Goal: Navigation & Orientation: Find specific page/section

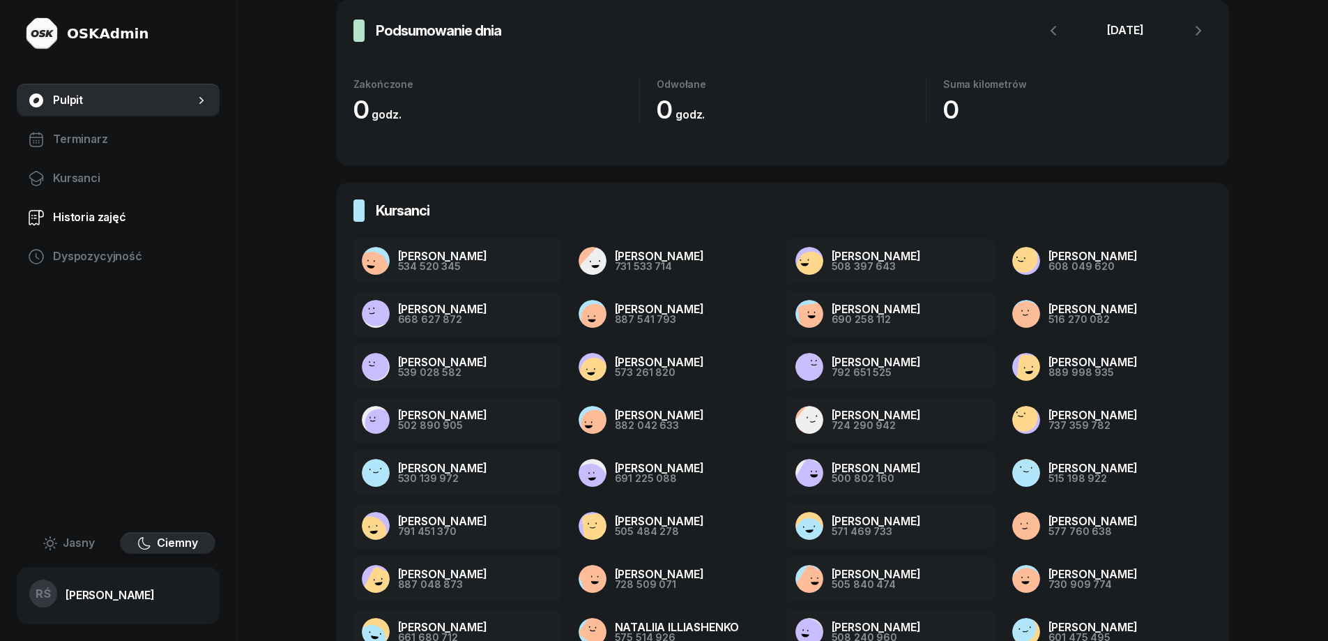
click at [84, 211] on span "Historia zajęć" at bounding box center [130, 217] width 155 height 18
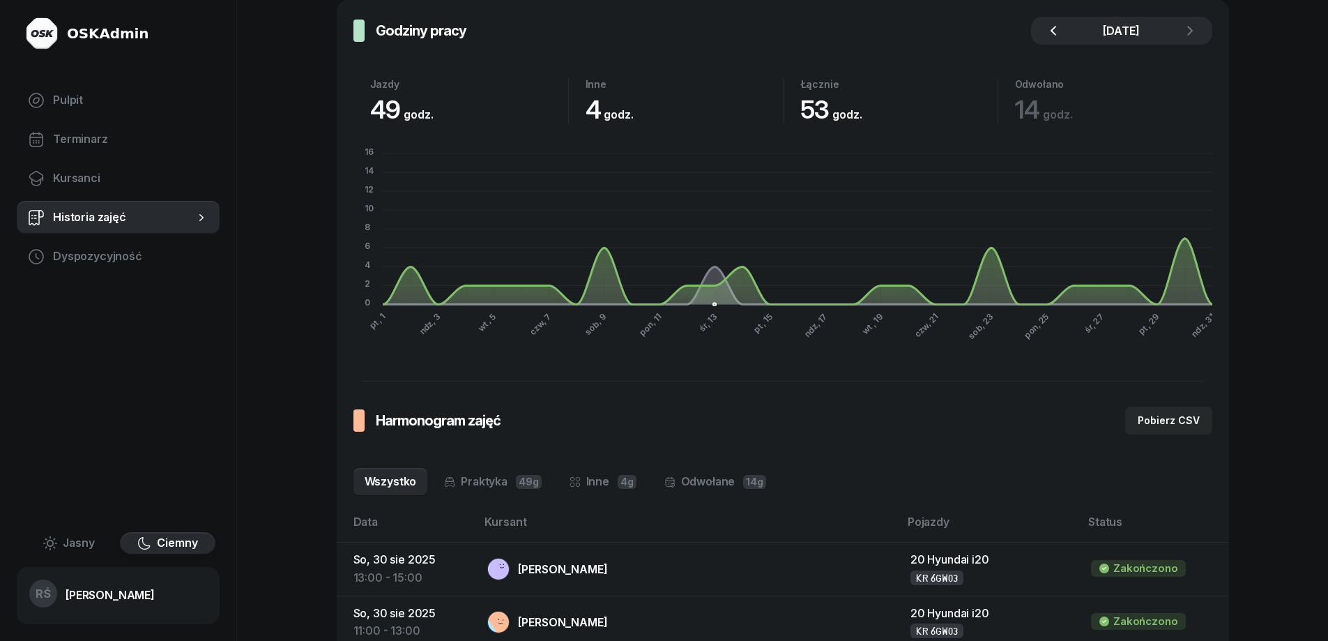
click at [1048, 26] on icon "button" at bounding box center [1053, 30] width 17 height 17
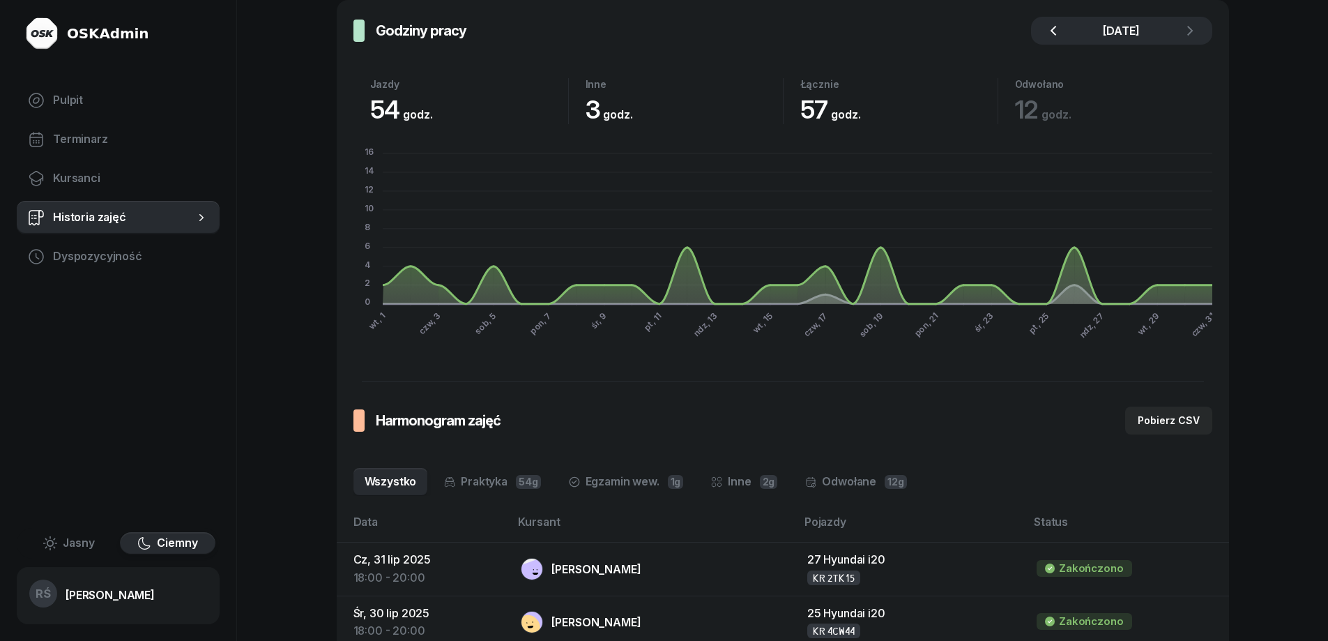
click at [1048, 26] on icon "button" at bounding box center [1053, 30] width 17 height 17
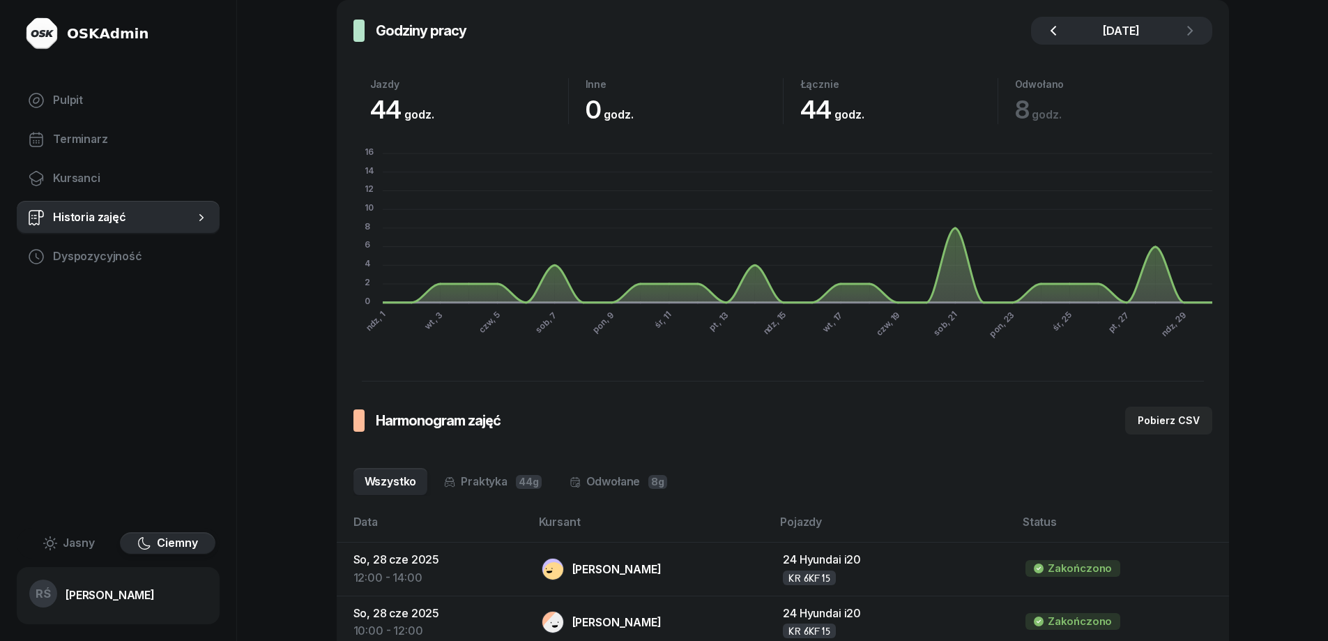
click at [1048, 26] on icon "button" at bounding box center [1053, 30] width 17 height 17
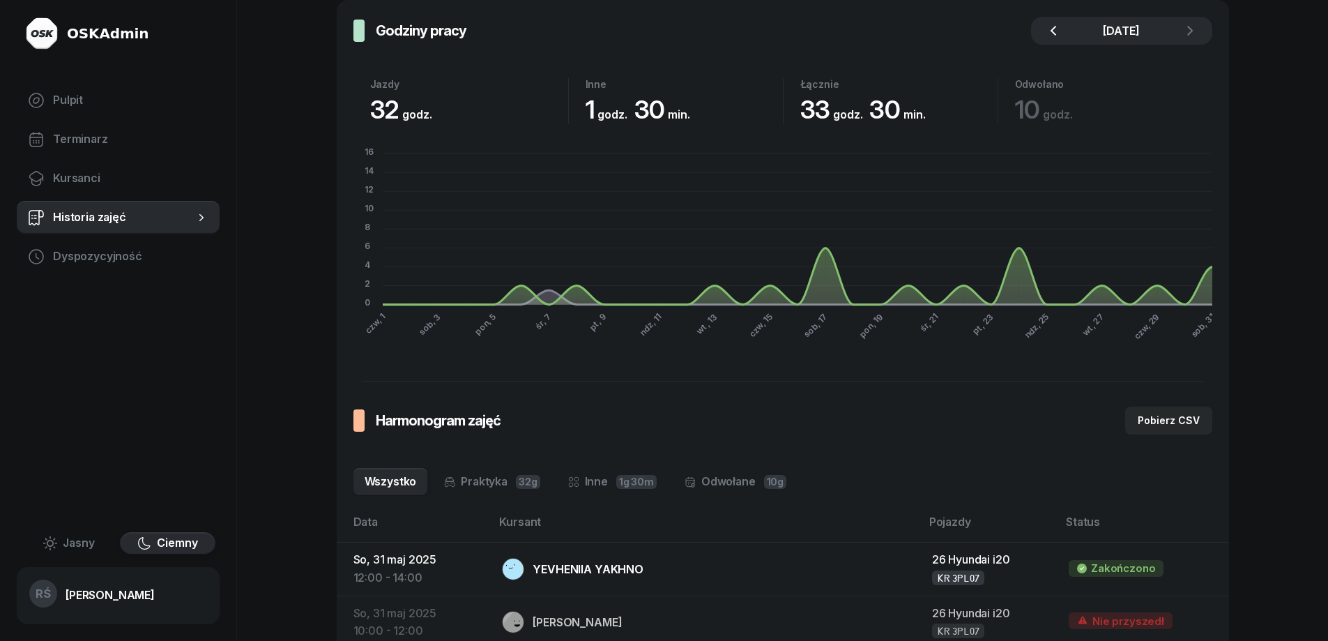
click at [1048, 26] on icon "button" at bounding box center [1053, 30] width 17 height 17
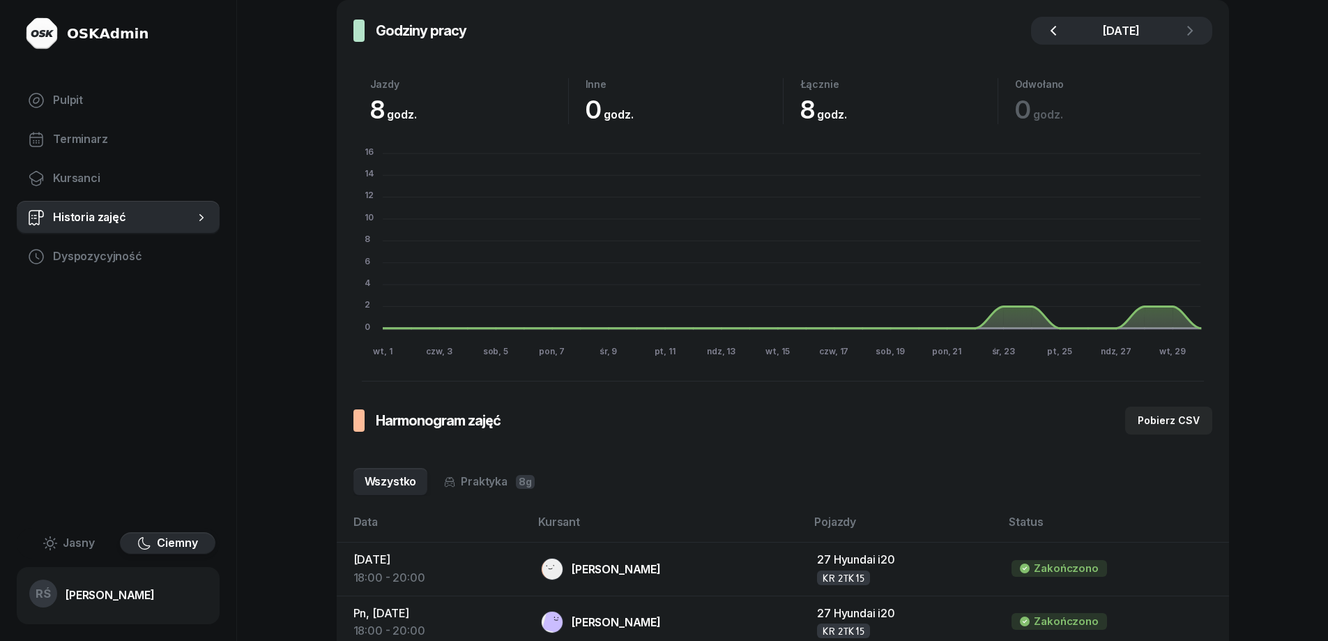
click at [1048, 26] on icon "button" at bounding box center [1053, 30] width 17 height 17
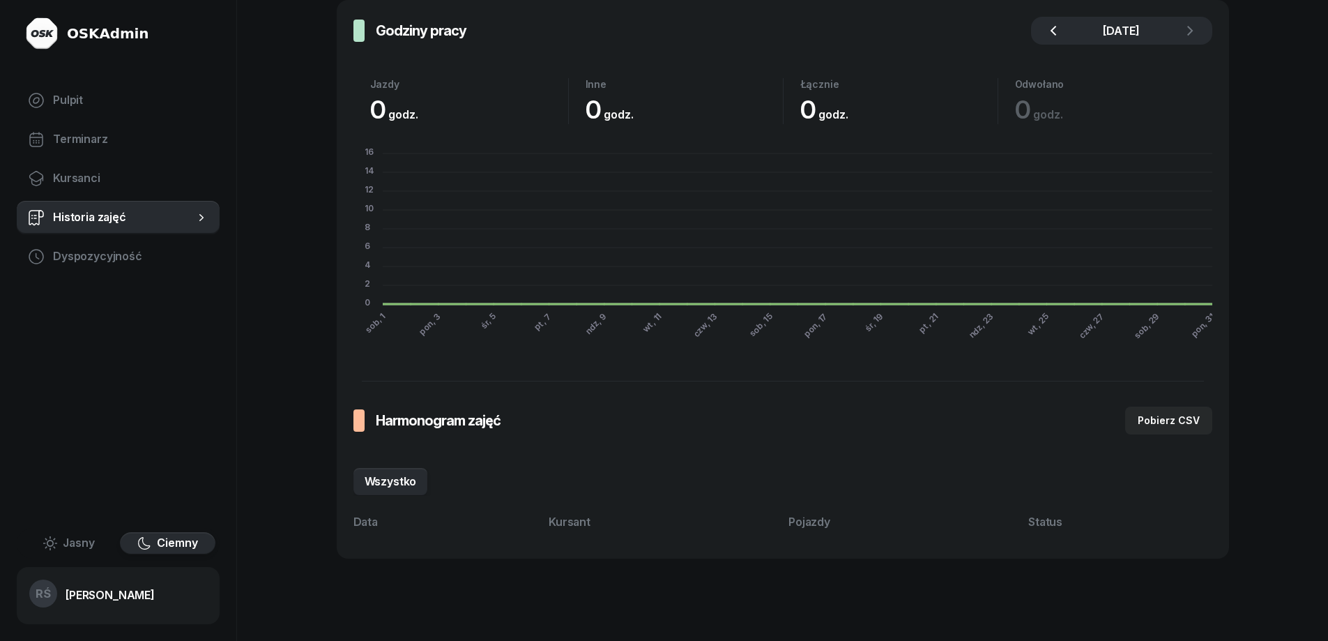
click at [1048, 26] on icon "button" at bounding box center [1053, 30] width 17 height 17
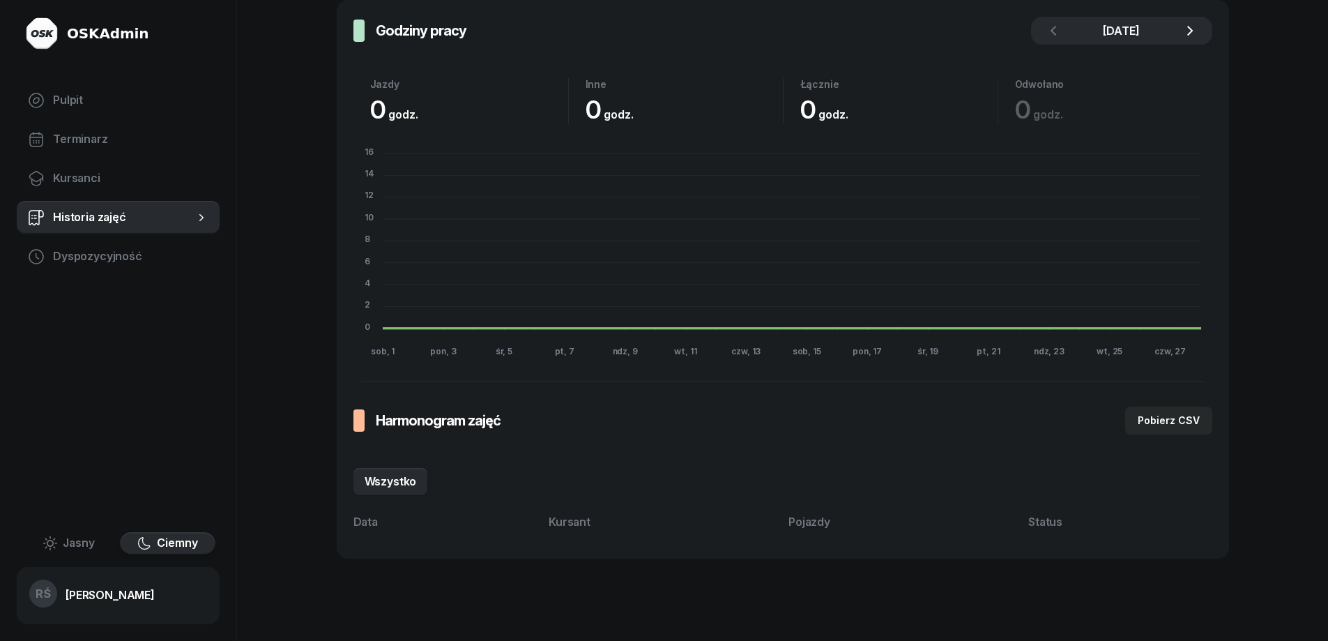
click at [1195, 26] on icon "button" at bounding box center [1190, 30] width 17 height 17
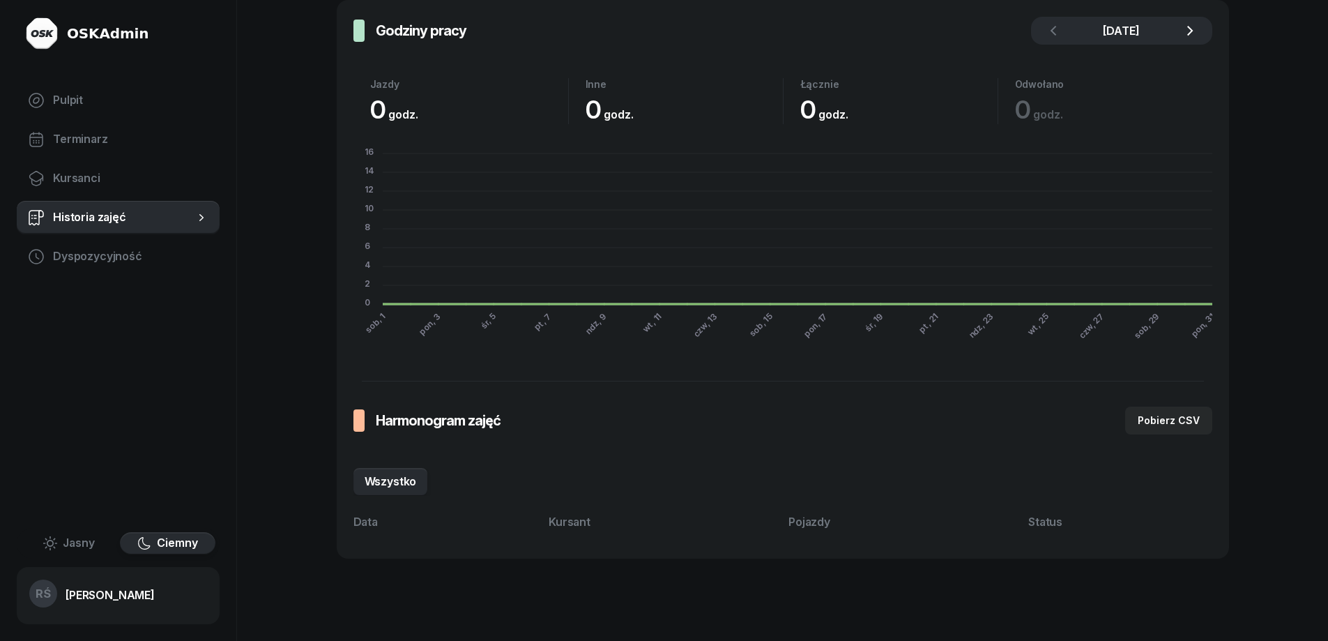
click at [1195, 26] on icon "button" at bounding box center [1190, 30] width 17 height 17
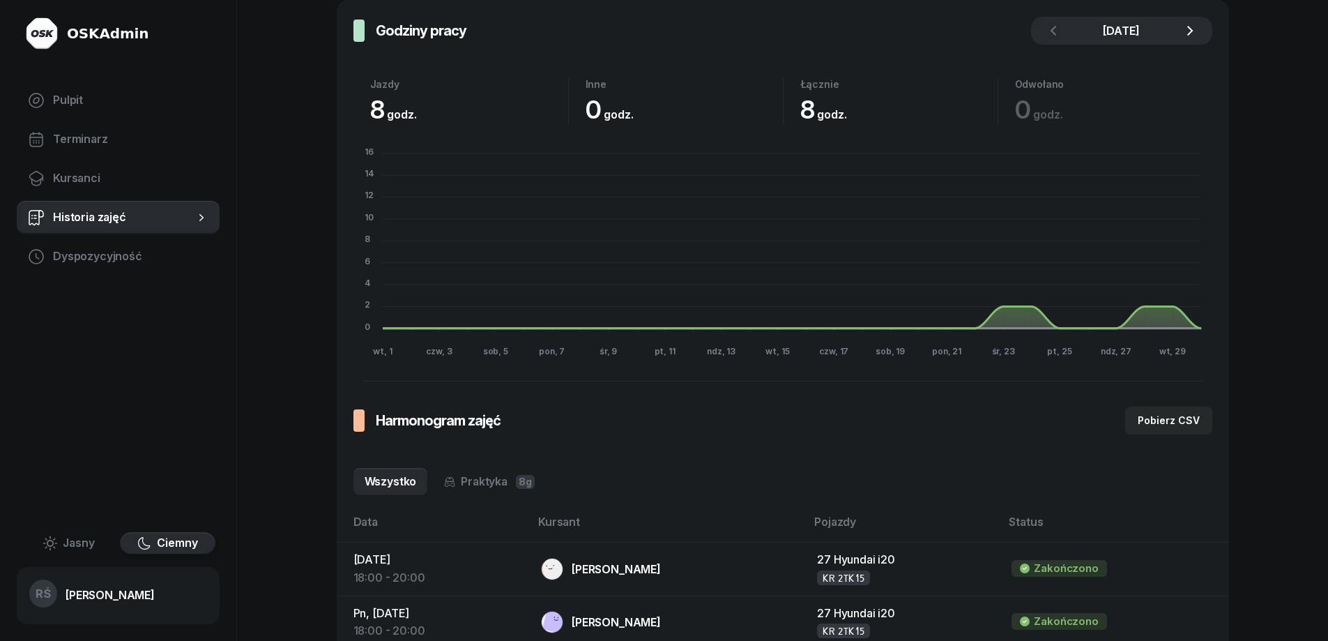
click at [1195, 26] on icon "button" at bounding box center [1190, 30] width 17 height 17
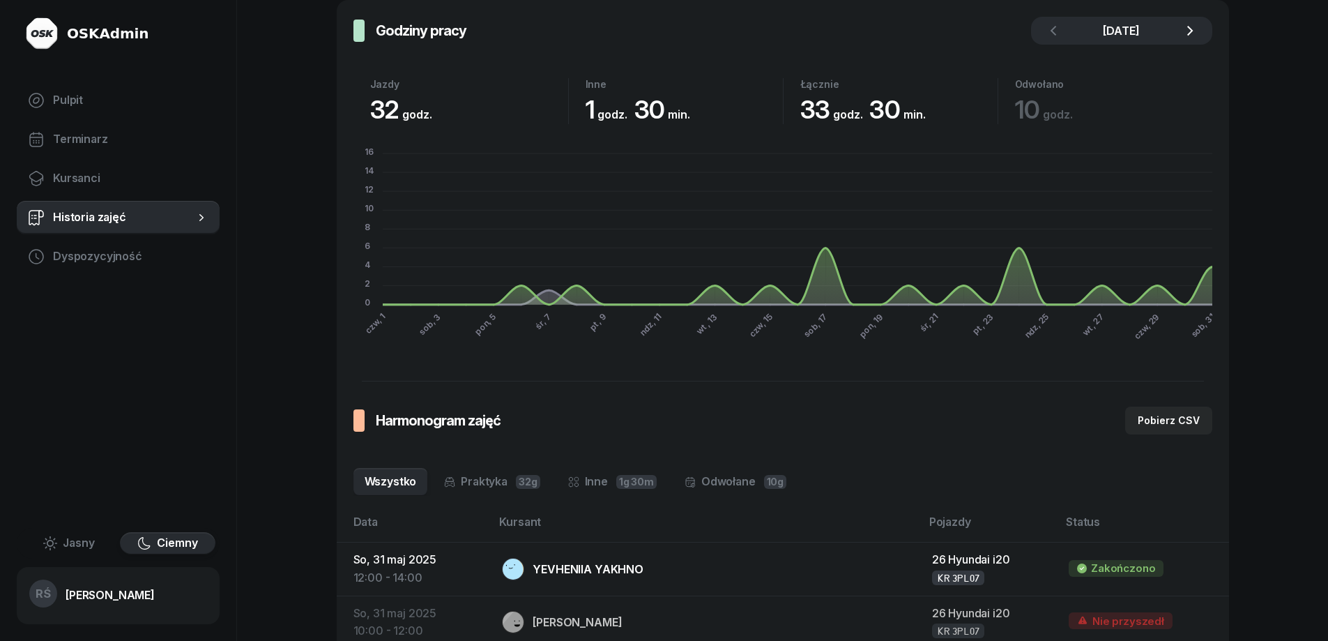
click at [1195, 26] on icon "button" at bounding box center [1190, 30] width 17 height 17
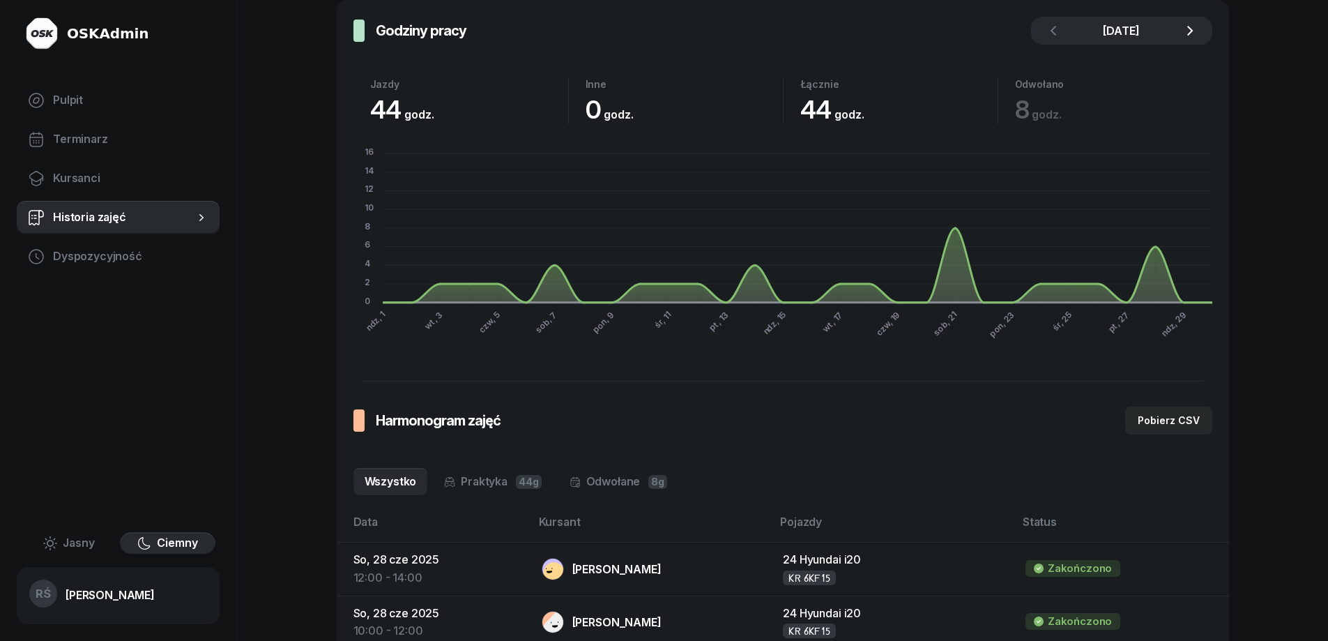
click at [1195, 26] on icon "button" at bounding box center [1190, 30] width 17 height 17
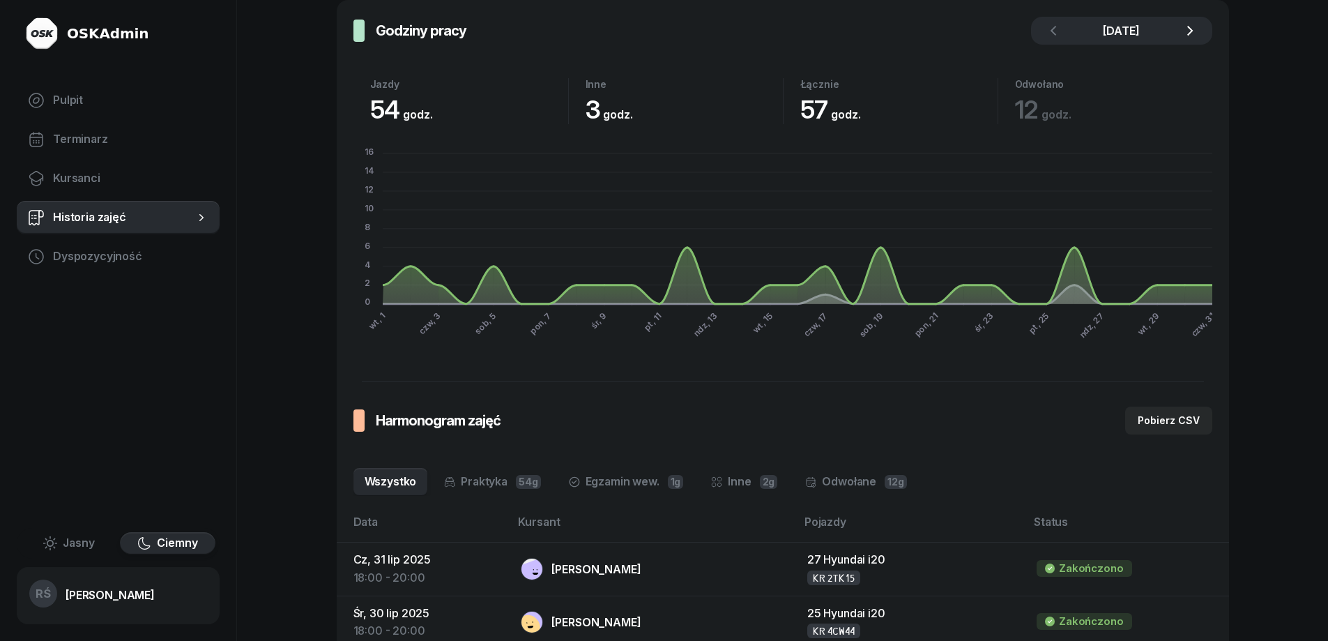
click at [1195, 26] on icon "button" at bounding box center [1190, 30] width 17 height 17
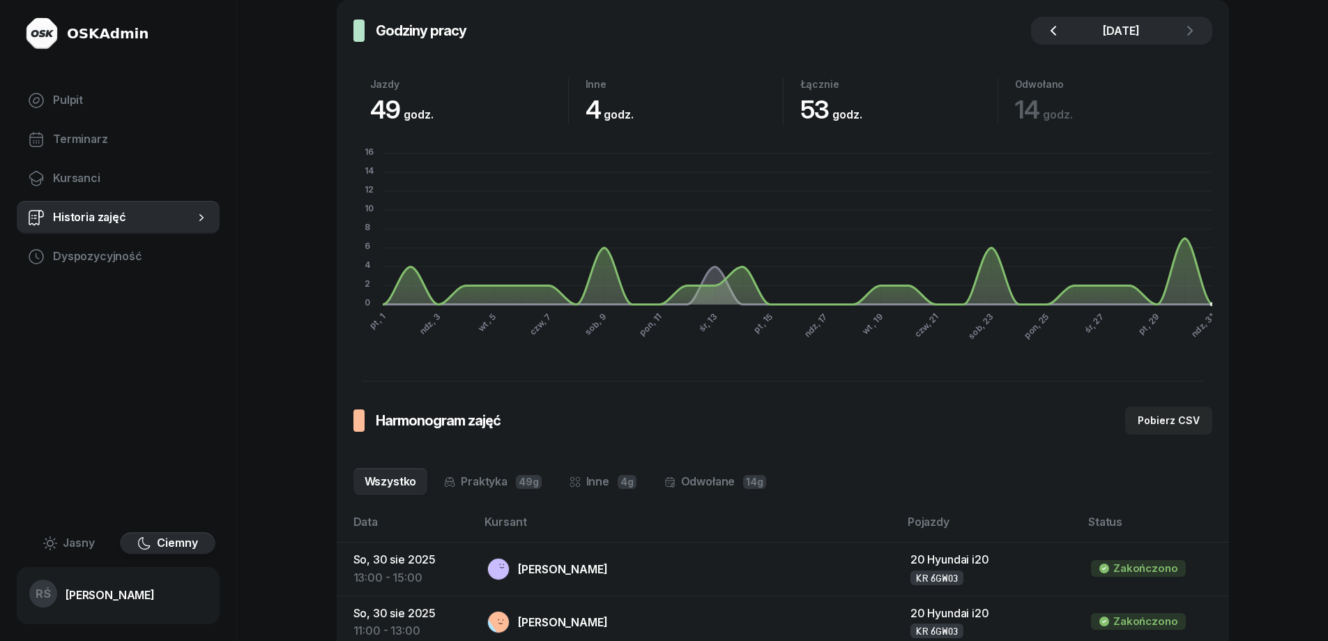
click at [1047, 26] on icon "button" at bounding box center [1053, 30] width 17 height 17
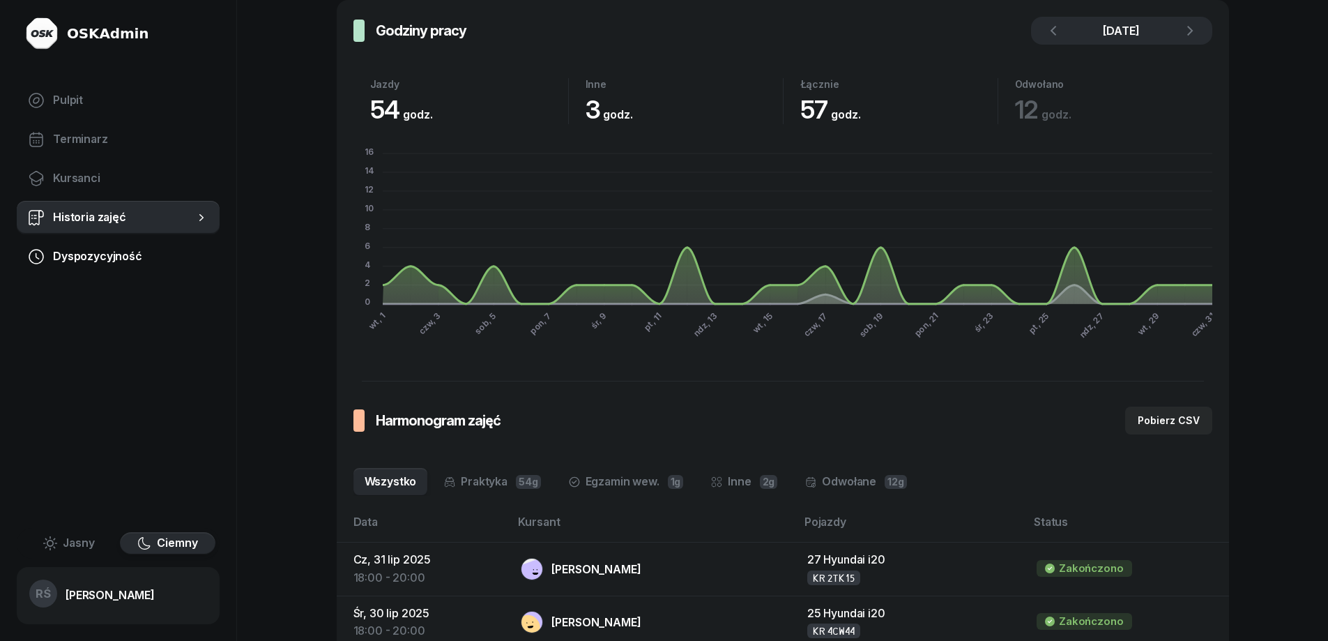
click at [101, 255] on span "Dyspozycyjność" at bounding box center [130, 257] width 155 height 18
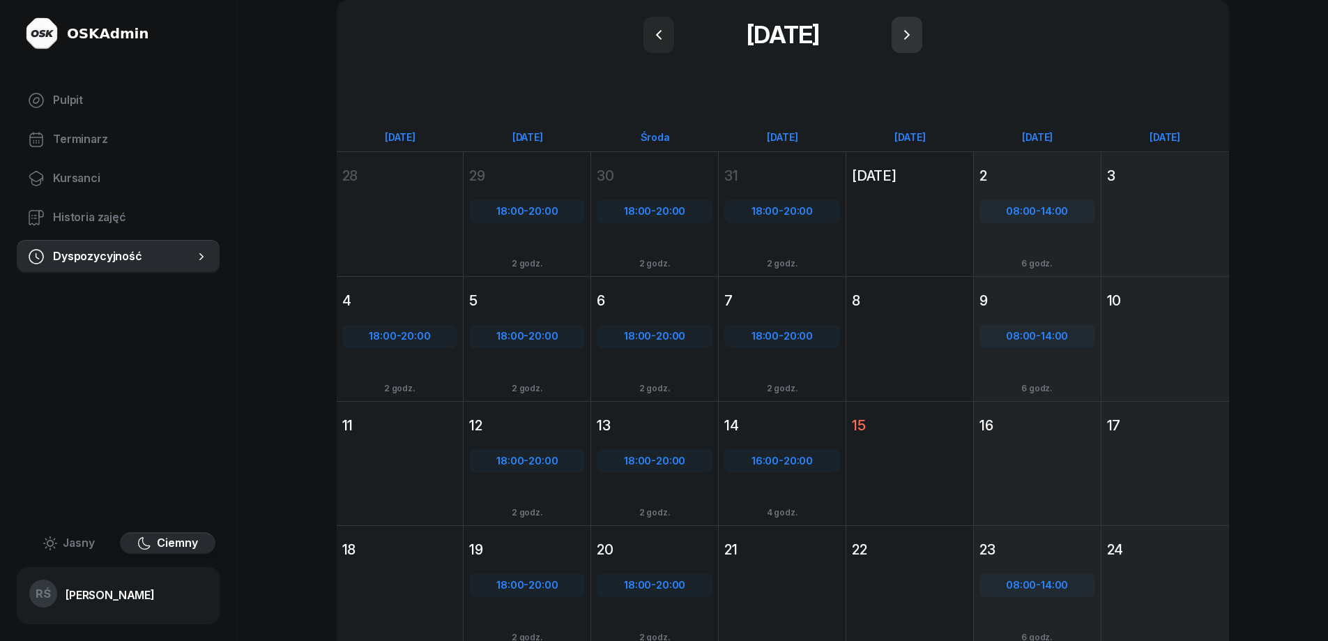
click at [904, 28] on icon "button" at bounding box center [907, 34] width 17 height 17
